Goal: Task Accomplishment & Management: Manage account settings

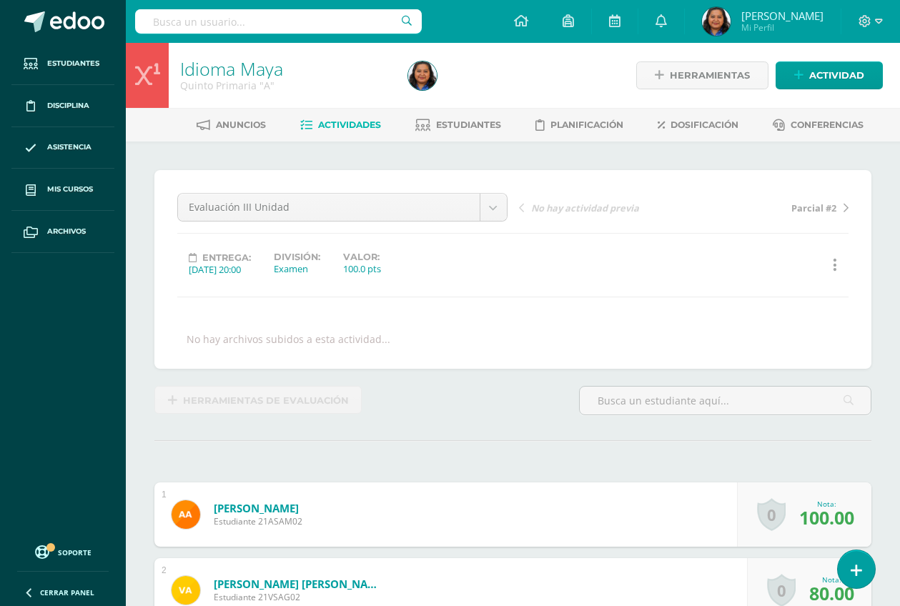
click at [345, 127] on span "Actividades" at bounding box center [349, 124] width 63 height 11
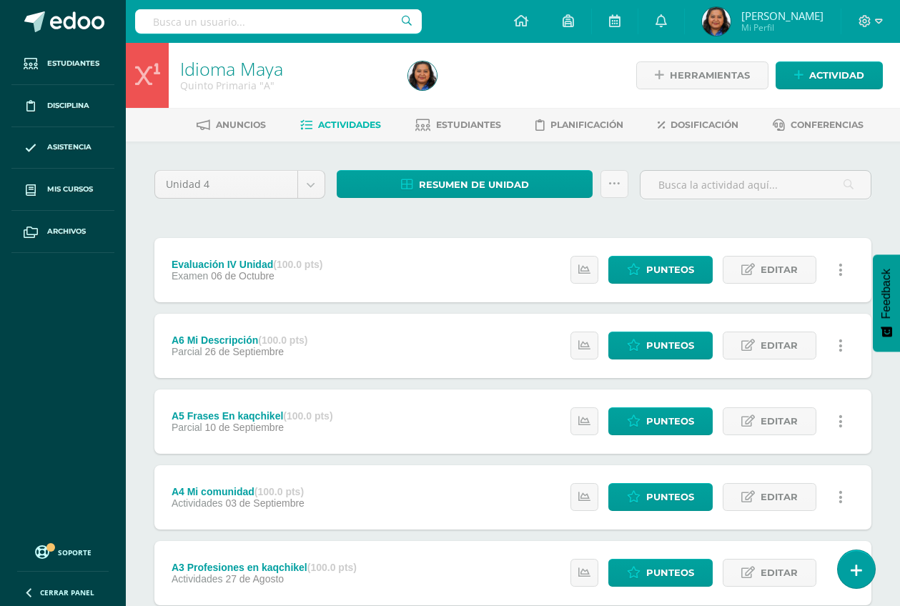
click at [573, 235] on div "Unidad 4 Unidad 1 Unidad 2 Unidad 3 Unidad 4 Resumen de unidad Descargar como H…" at bounding box center [513, 497] width 729 height 654
click at [481, 122] on span "Estudiantes" at bounding box center [468, 124] width 65 height 11
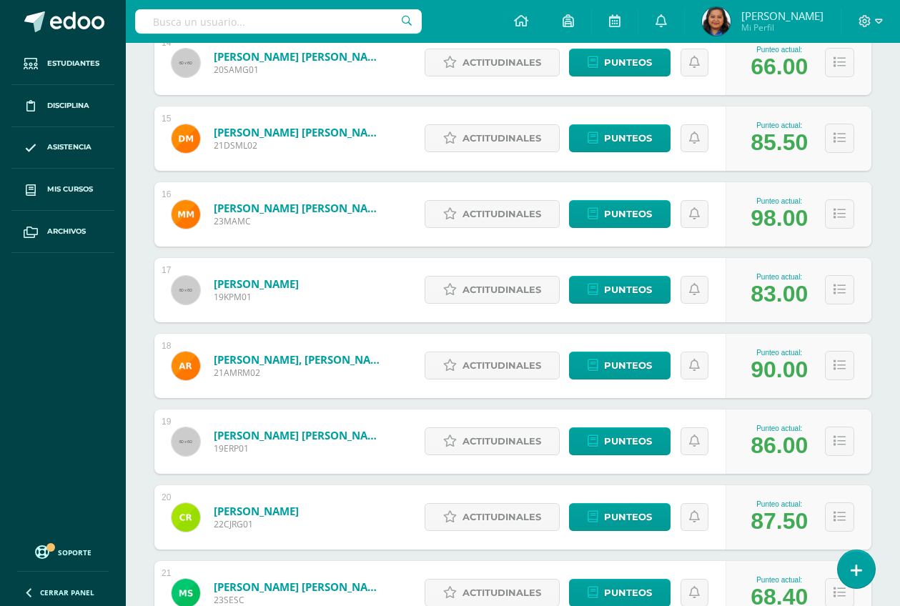
scroll to position [1355, 0]
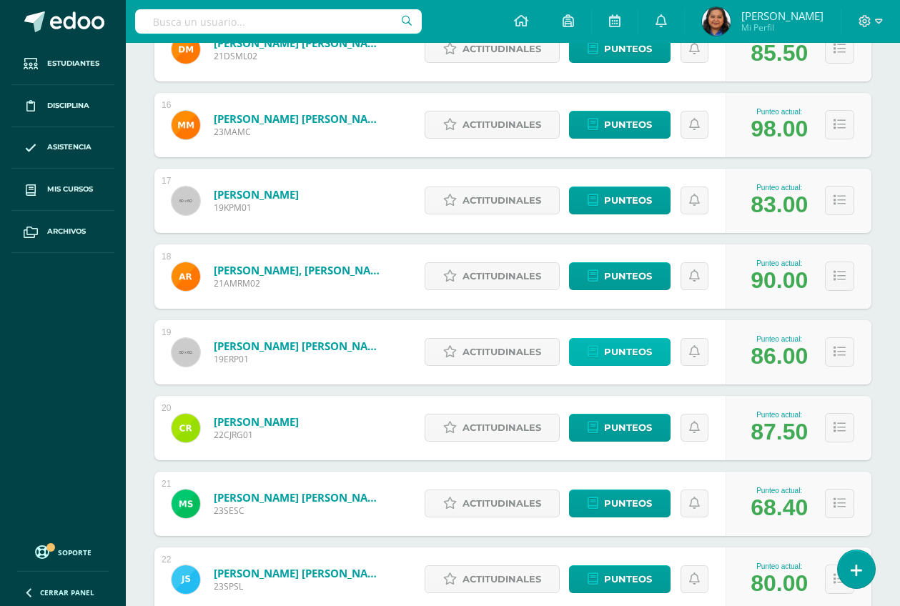
click at [609, 356] on span "Punteos" at bounding box center [628, 352] width 48 height 26
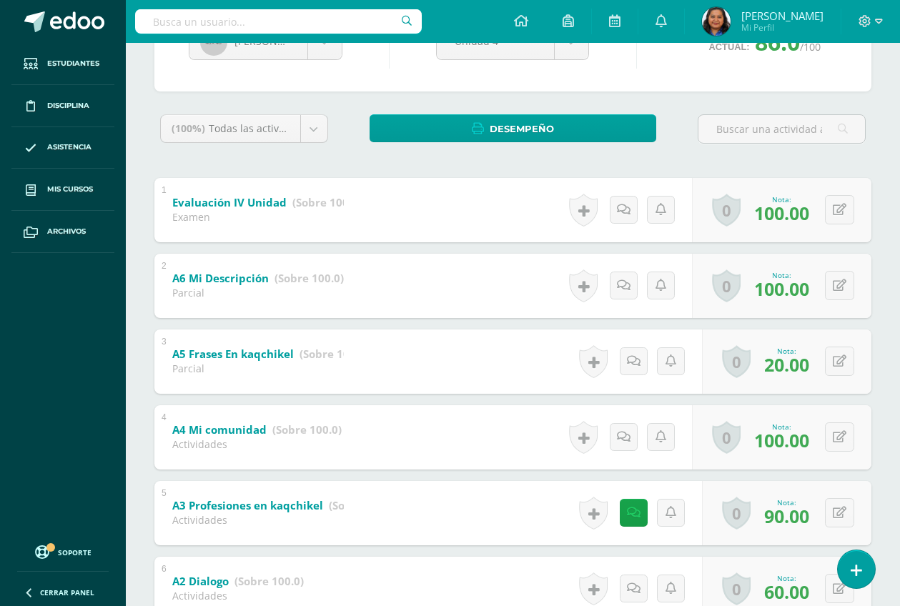
scroll to position [268, 0]
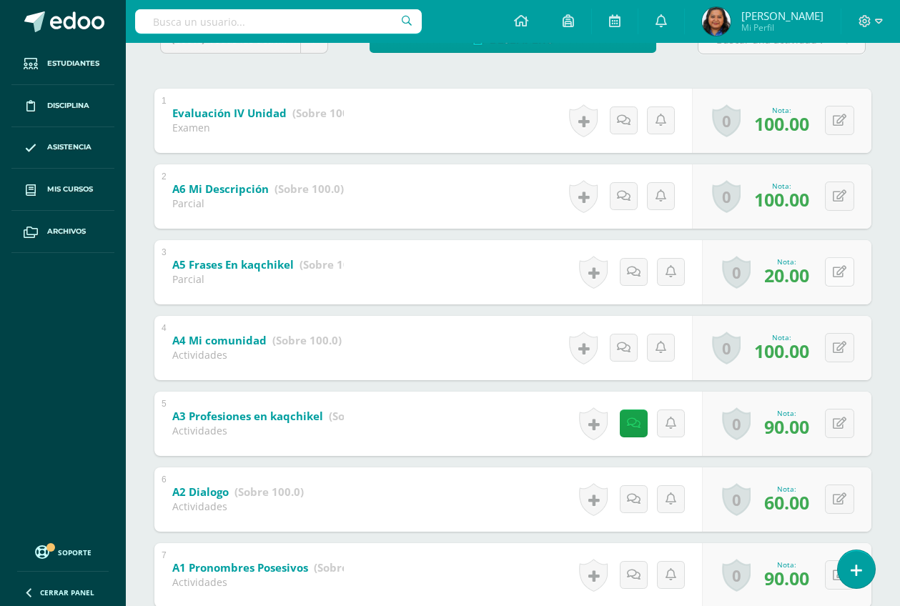
click at [846, 276] on icon at bounding box center [840, 272] width 14 height 12
type input "6"
click at [813, 282] on icon at bounding box center [811, 277] width 13 height 12
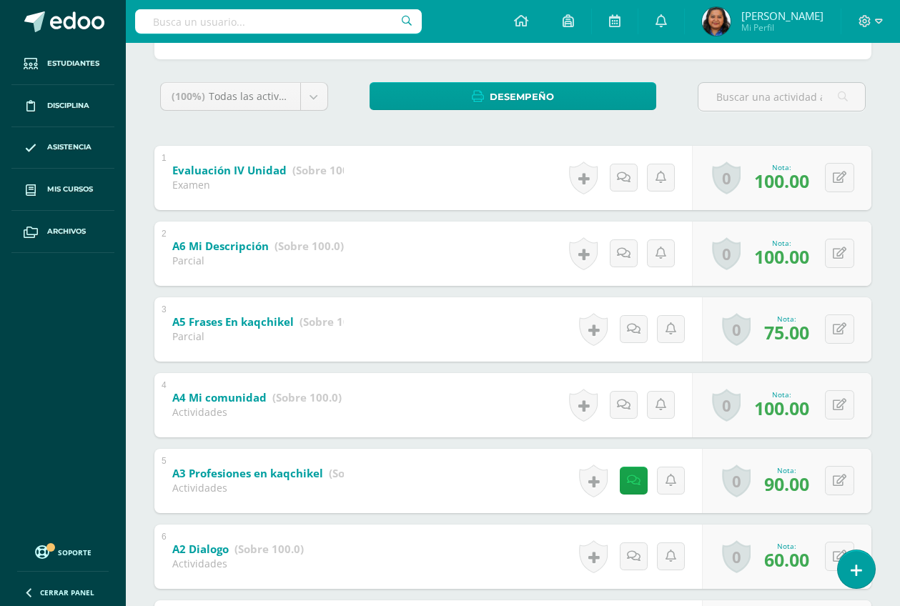
scroll to position [186, 0]
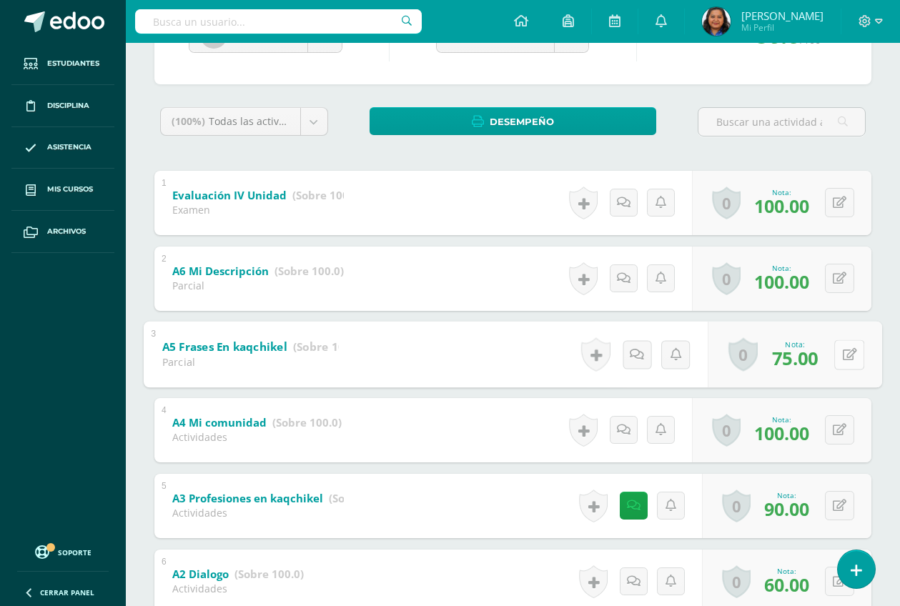
click at [844, 360] on icon at bounding box center [850, 354] width 14 height 12
type input "80"
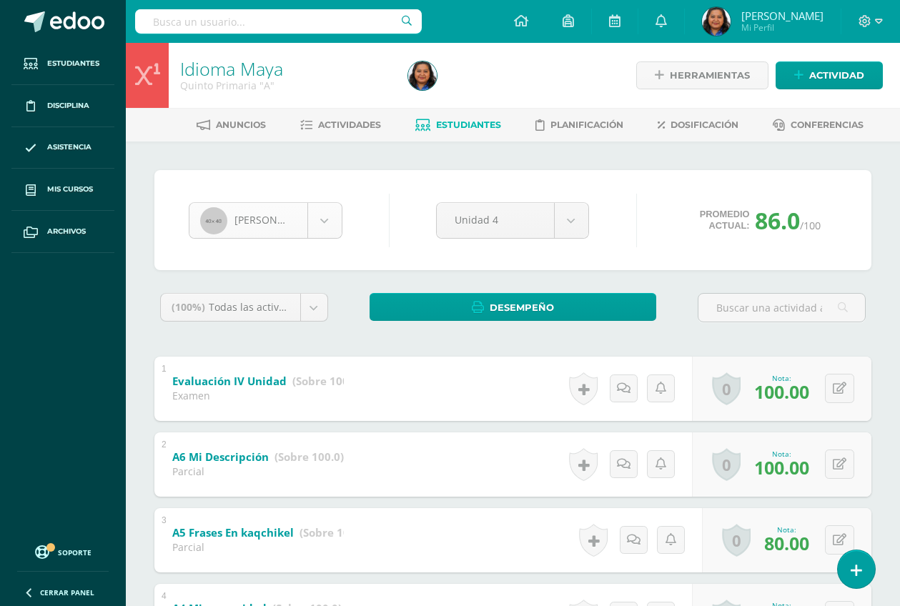
click at [319, 215] on body "Estudiantes Disciplina Asistencia Mis cursos Archivos Soporte Ayuda Reportar un…" at bounding box center [450, 485] width 900 height 971
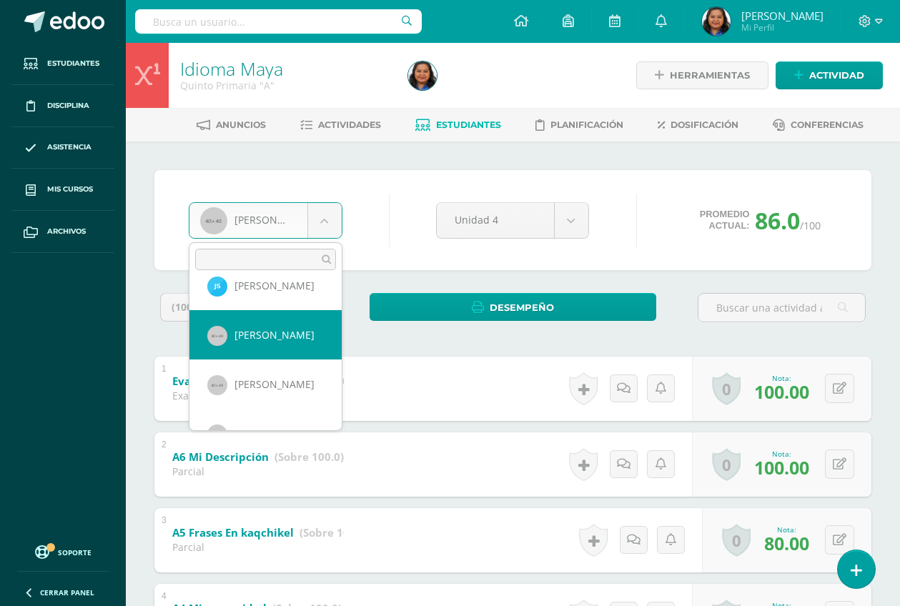
scroll to position [1042, 0]
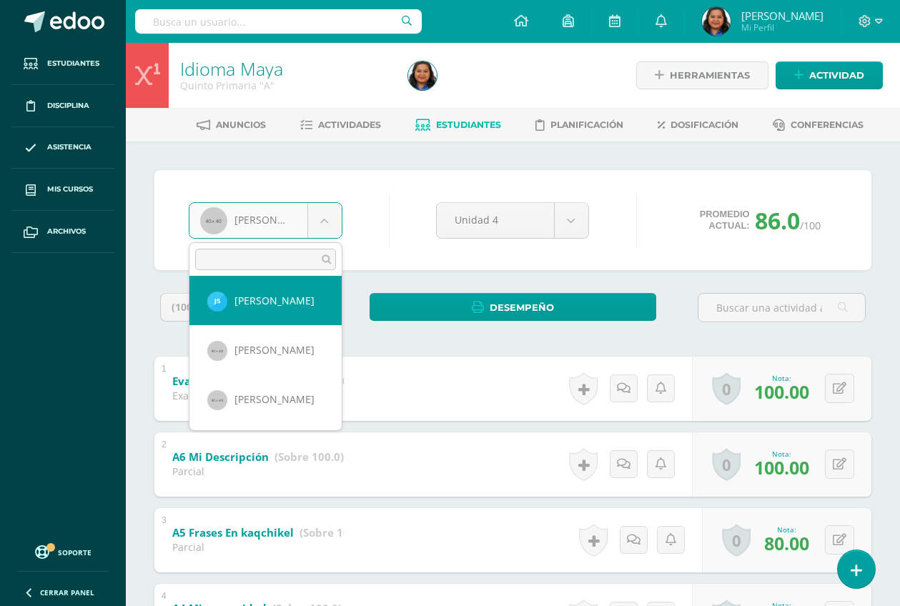
select select "2318"
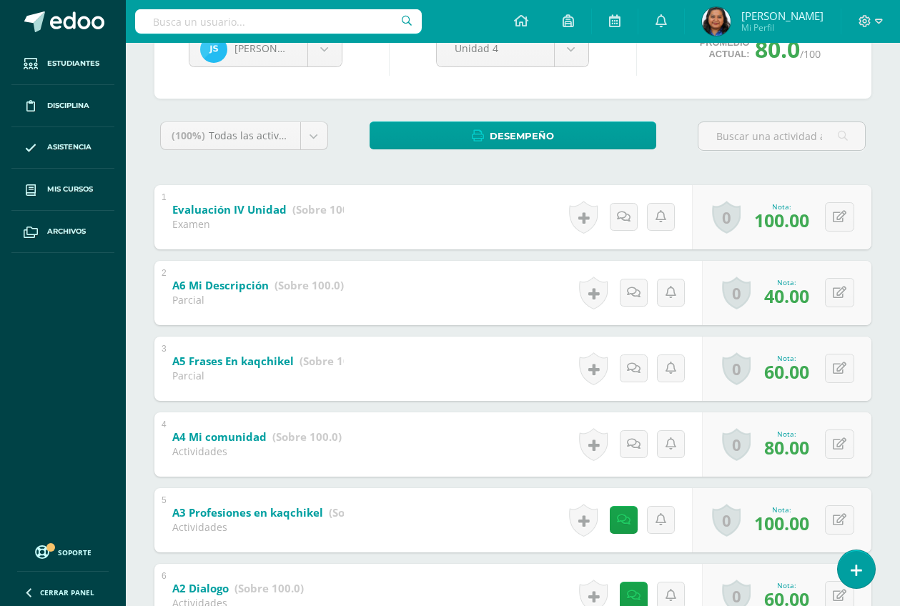
scroll to position [179, 0]
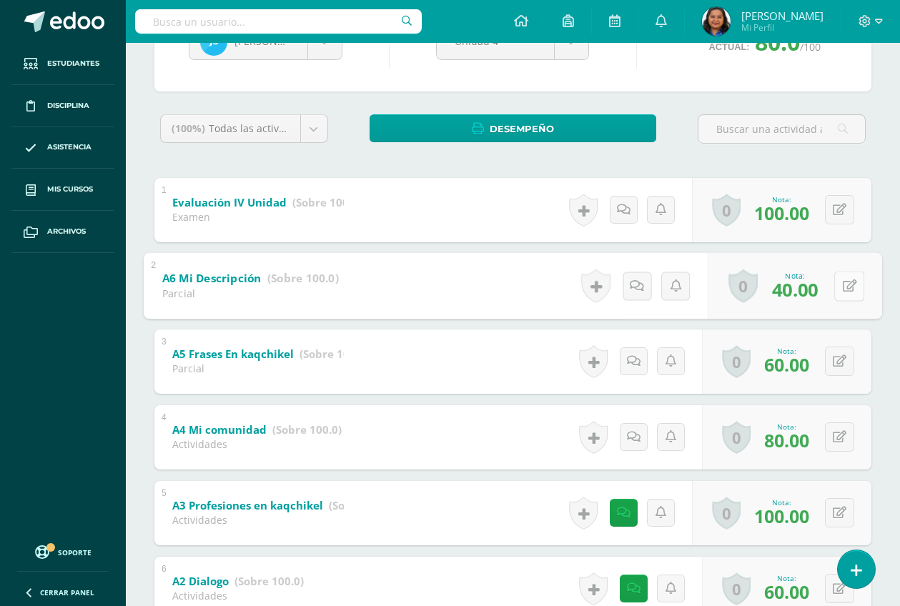
click at [843, 287] on icon at bounding box center [850, 286] width 14 height 12
type input "100"
click at [810, 297] on link at bounding box center [811, 290] width 29 height 29
click at [838, 358] on button at bounding box center [839, 361] width 29 height 29
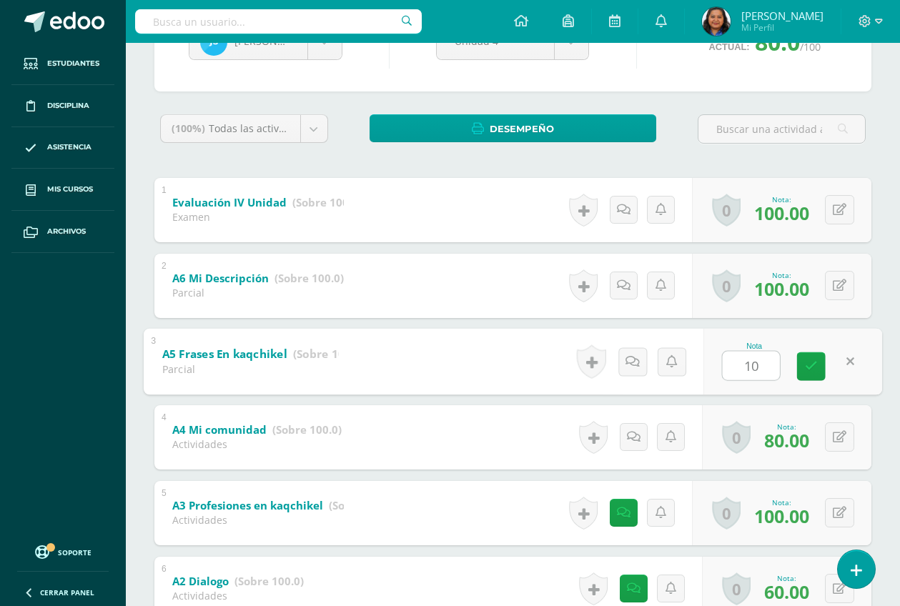
type input "100"
click at [813, 363] on icon at bounding box center [811, 366] width 13 height 12
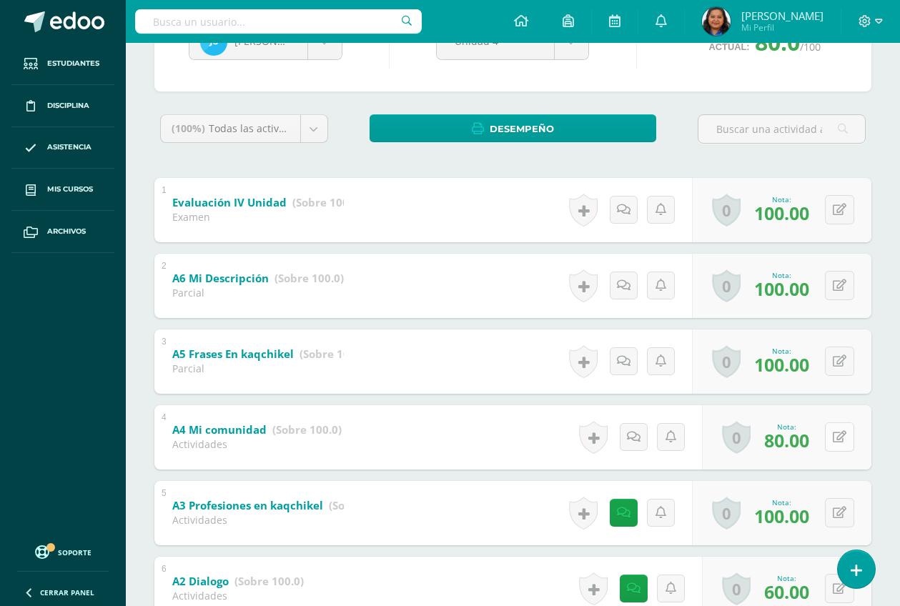
click at [844, 438] on icon at bounding box center [840, 437] width 14 height 12
type input "100"
click at [812, 436] on icon at bounding box center [811, 442] width 13 height 12
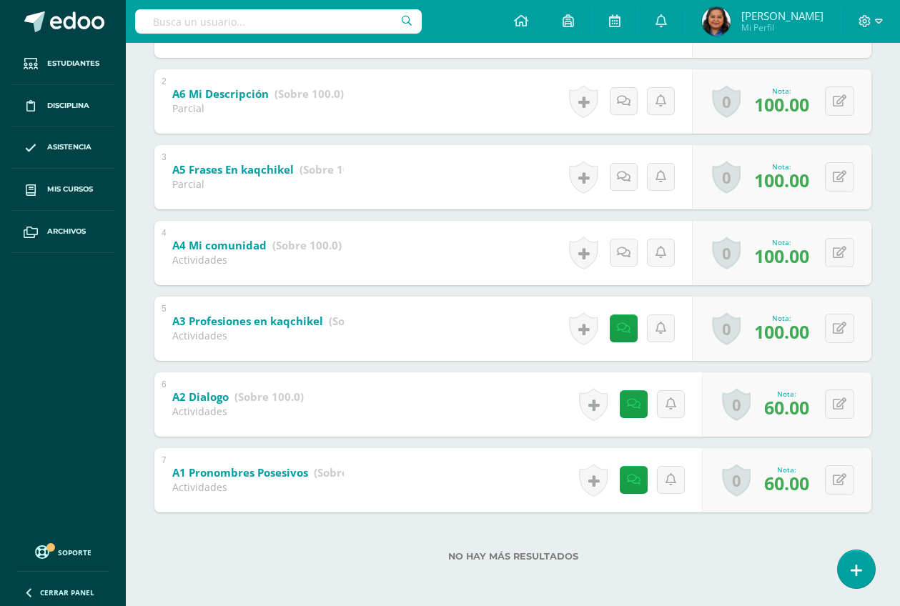
scroll to position [365, 0]
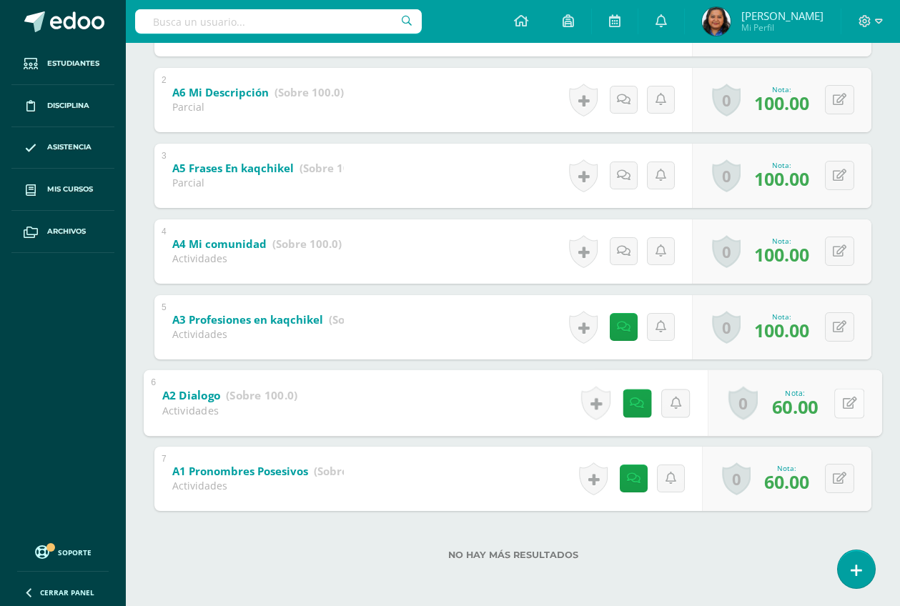
click at [846, 411] on button at bounding box center [849, 403] width 30 height 30
type input "100"
click at [807, 411] on icon at bounding box center [811, 408] width 13 height 12
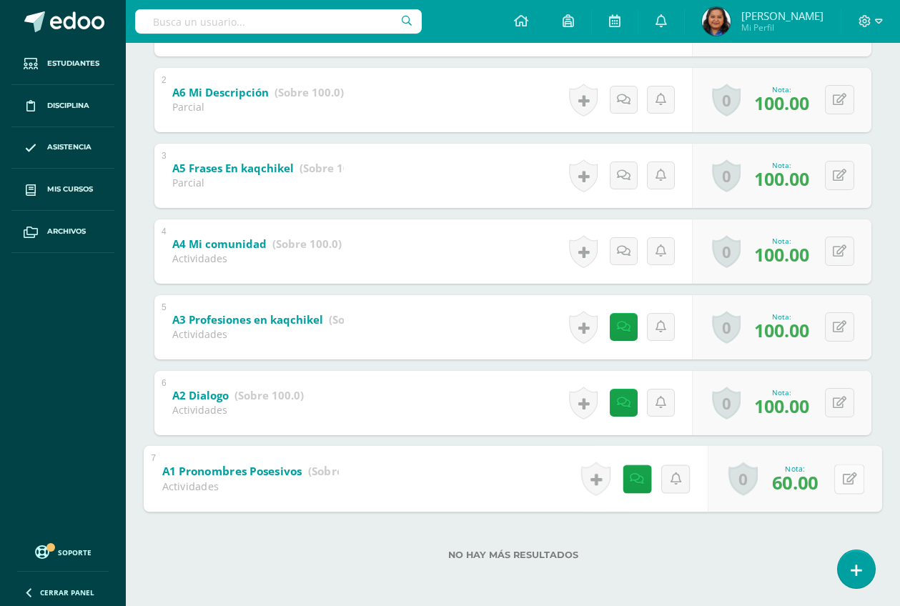
click at [835, 475] on button at bounding box center [849, 479] width 30 height 30
type input "100"
click at [819, 484] on link at bounding box center [811, 483] width 29 height 29
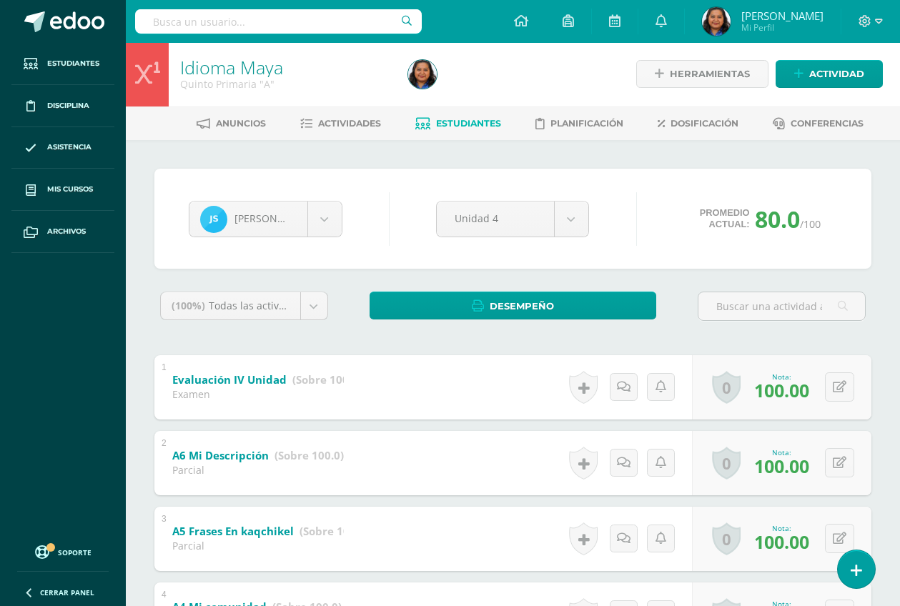
scroll to position [0, 0]
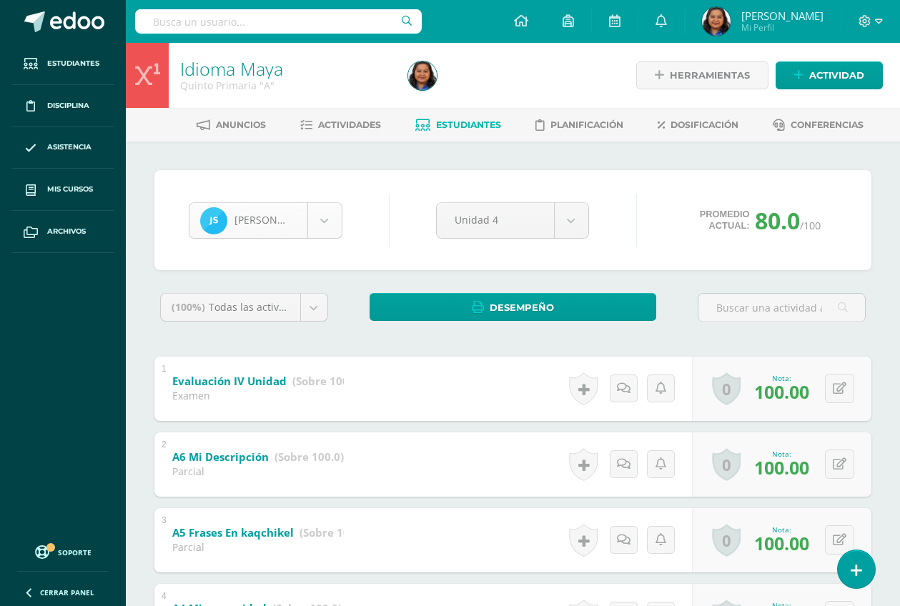
click at [322, 225] on body "Estudiantes Disciplina Asistencia Mis cursos Archivos Soporte Ayuda Reportar un…" at bounding box center [450, 485] width 900 height 971
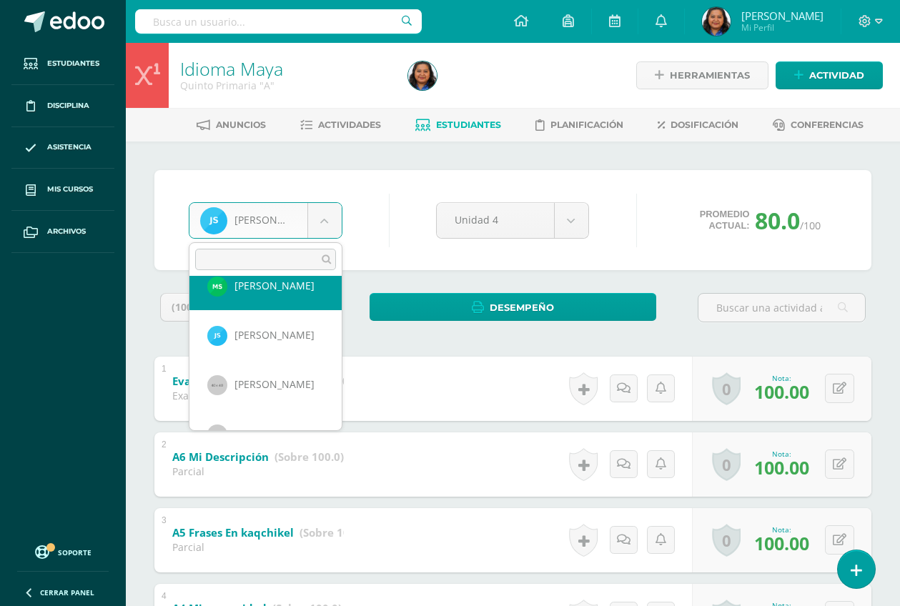
scroll to position [983, 0]
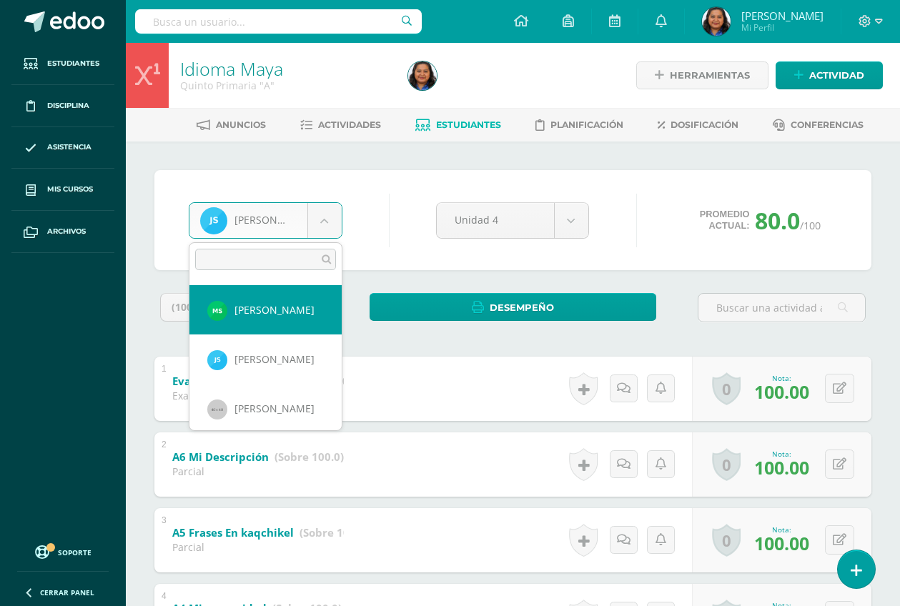
select select "2323"
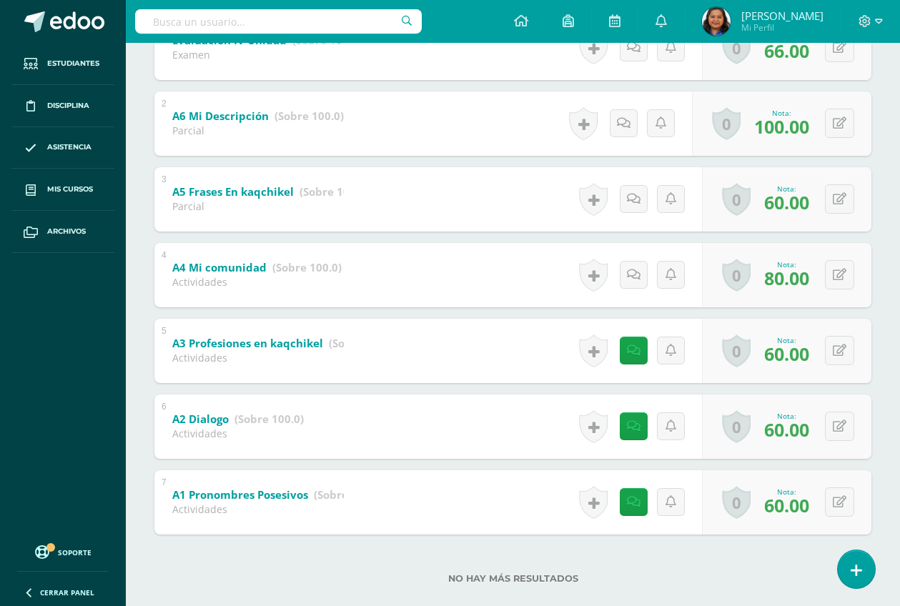
scroll to position [365, 0]
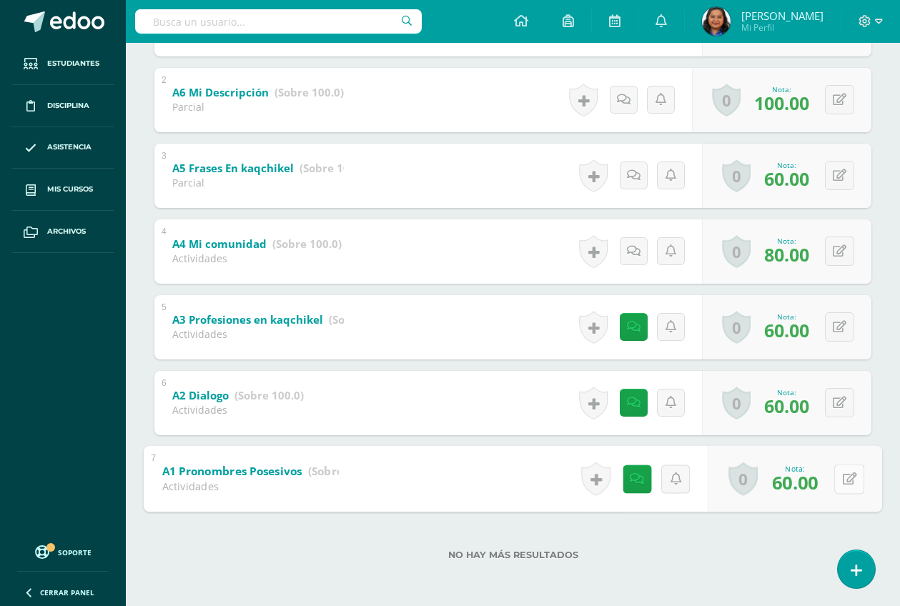
click at [843, 484] on icon at bounding box center [850, 479] width 14 height 12
type input "100"
click at [816, 480] on icon at bounding box center [811, 484] width 13 height 12
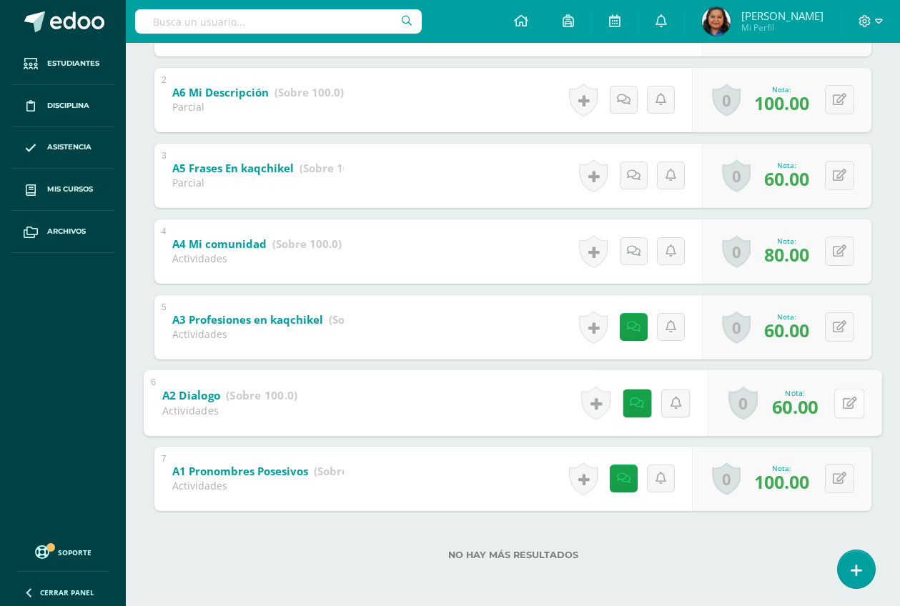
click at [841, 403] on button at bounding box center [849, 403] width 30 height 30
type input "100"
click at [809, 415] on link at bounding box center [811, 407] width 29 height 29
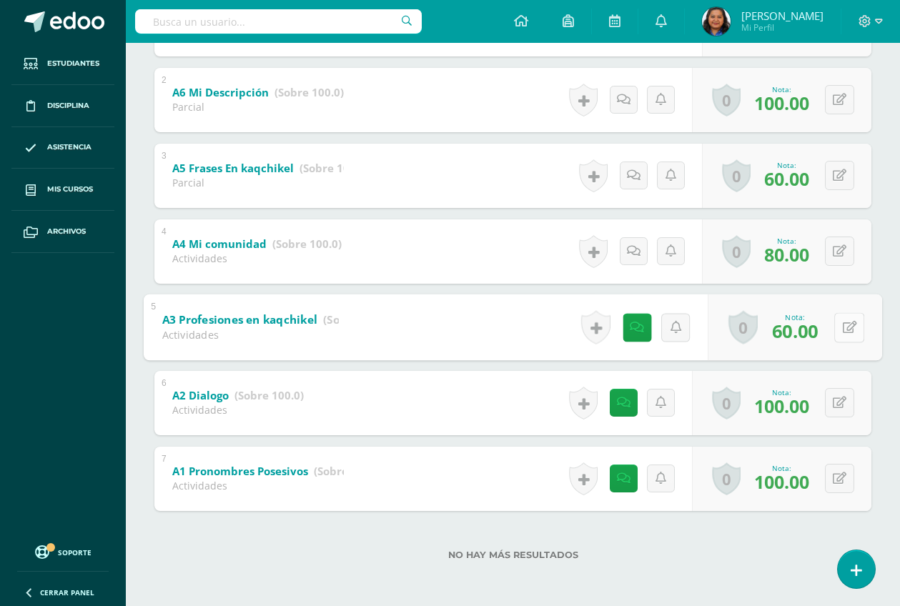
click at [846, 330] on icon at bounding box center [850, 327] width 14 height 12
type input "100"
click at [815, 330] on icon at bounding box center [811, 332] width 13 height 12
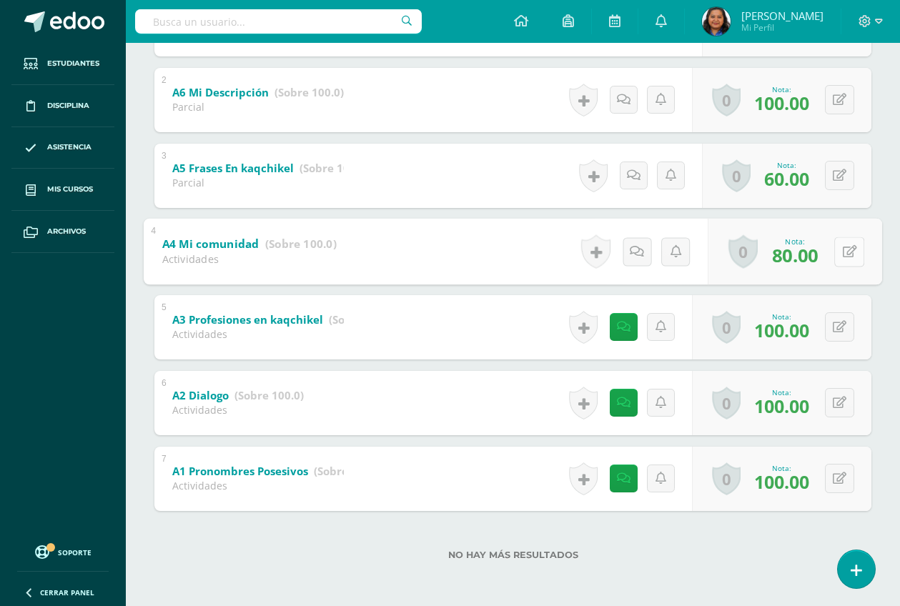
click at [841, 248] on button at bounding box center [849, 252] width 30 height 30
type input "100"
click at [807, 252] on icon at bounding box center [811, 256] width 13 height 12
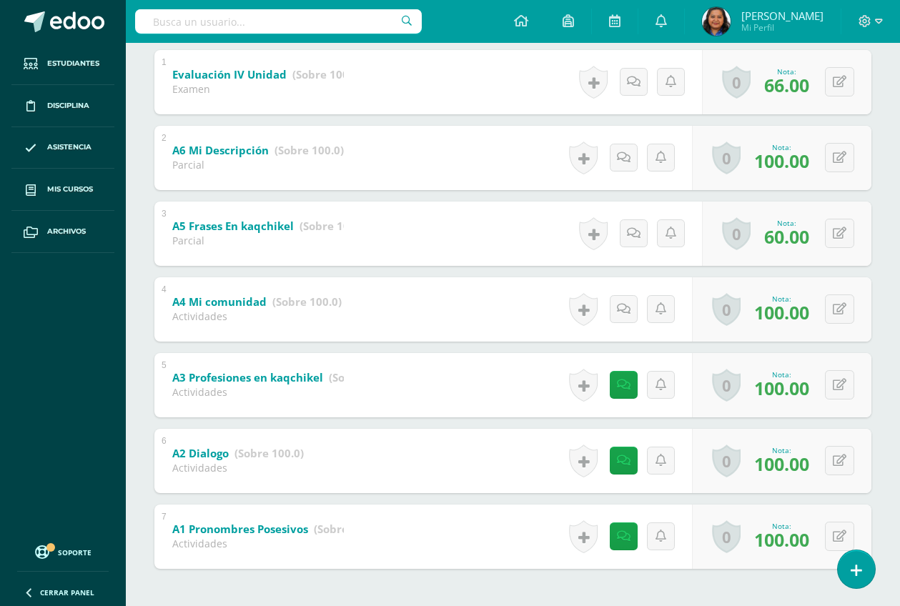
scroll to position [275, 0]
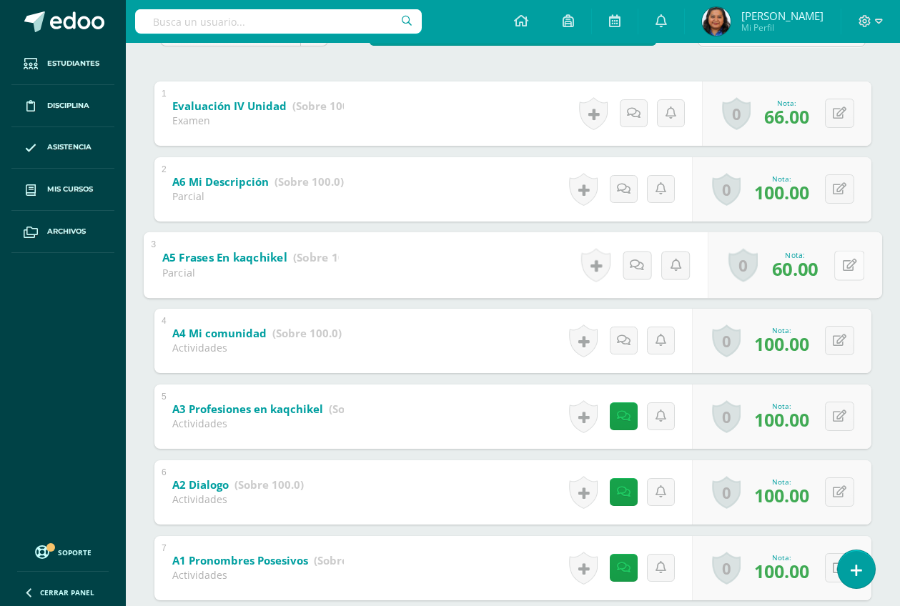
click at [836, 269] on button at bounding box center [849, 265] width 30 height 30
type input "100"
click at [805, 270] on icon at bounding box center [811, 270] width 13 height 12
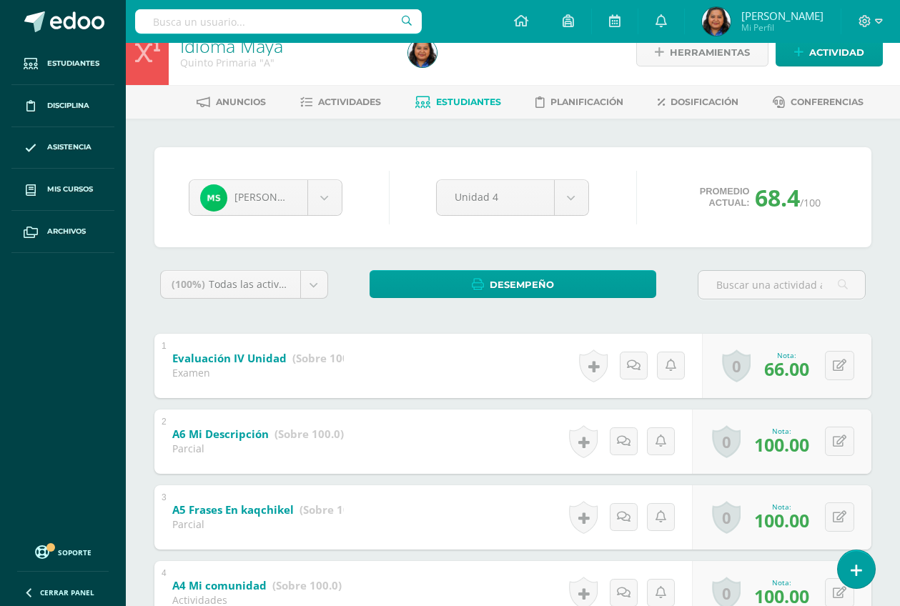
scroll to position [7, 0]
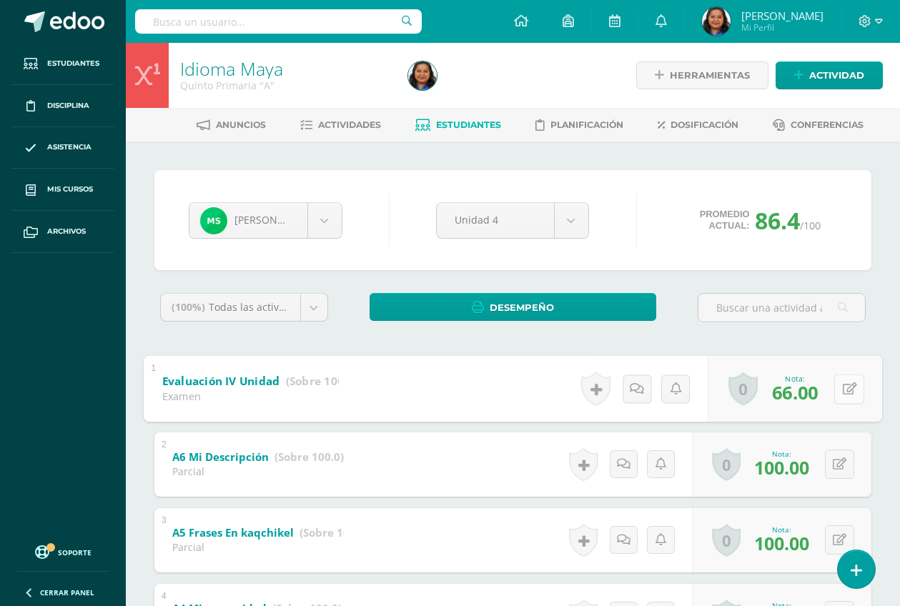
click at [835, 388] on button at bounding box center [849, 389] width 30 height 30
type input "91"
click at [819, 398] on link at bounding box center [811, 393] width 29 height 29
